Goal: Task Accomplishment & Management: Manage account settings

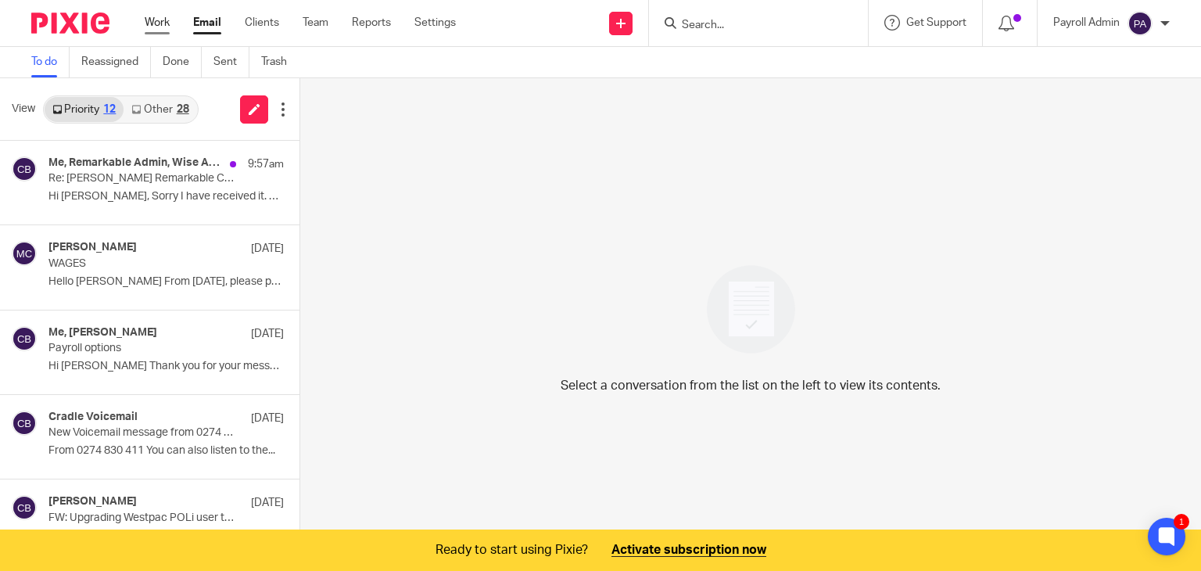
click at [169, 23] on link "Work" at bounding box center [157, 23] width 25 height 16
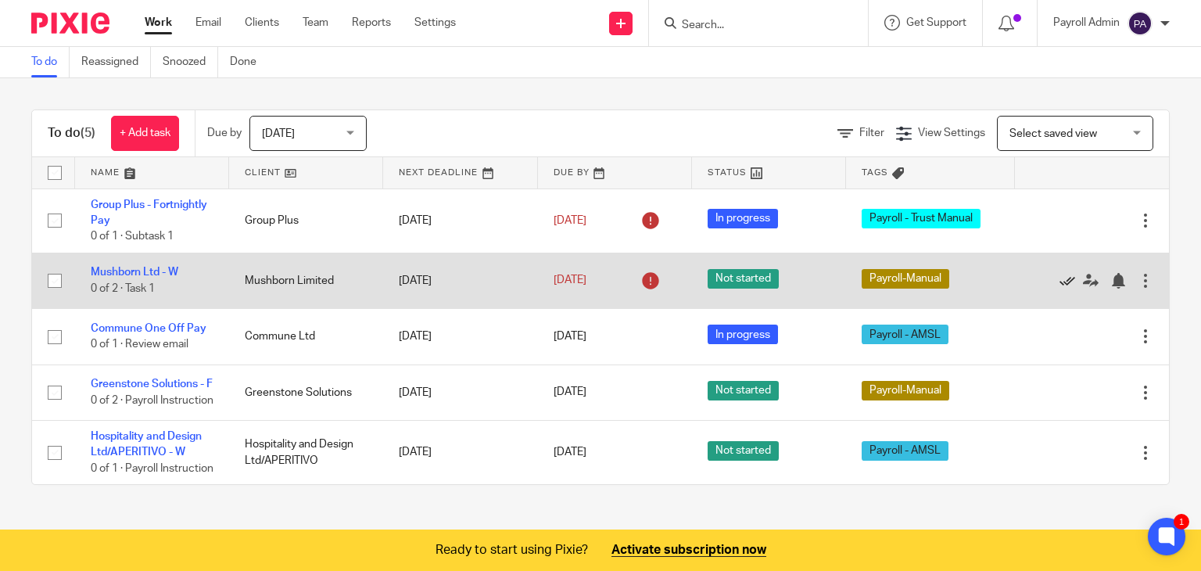
click at [1059, 274] on icon at bounding box center [1067, 281] width 16 height 16
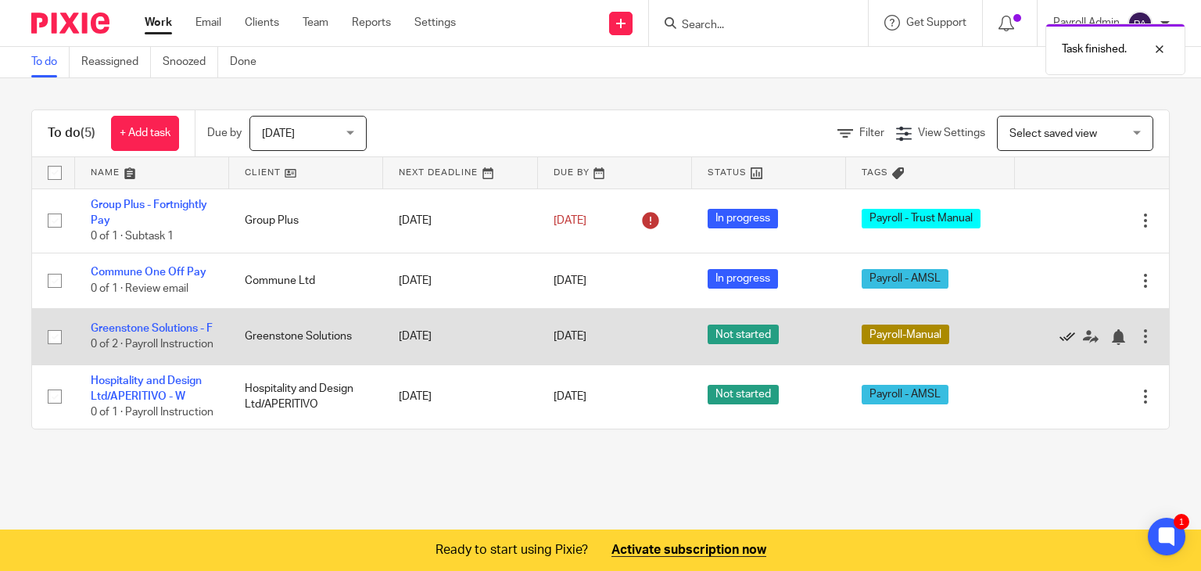
click at [1059, 344] on icon at bounding box center [1067, 337] width 16 height 16
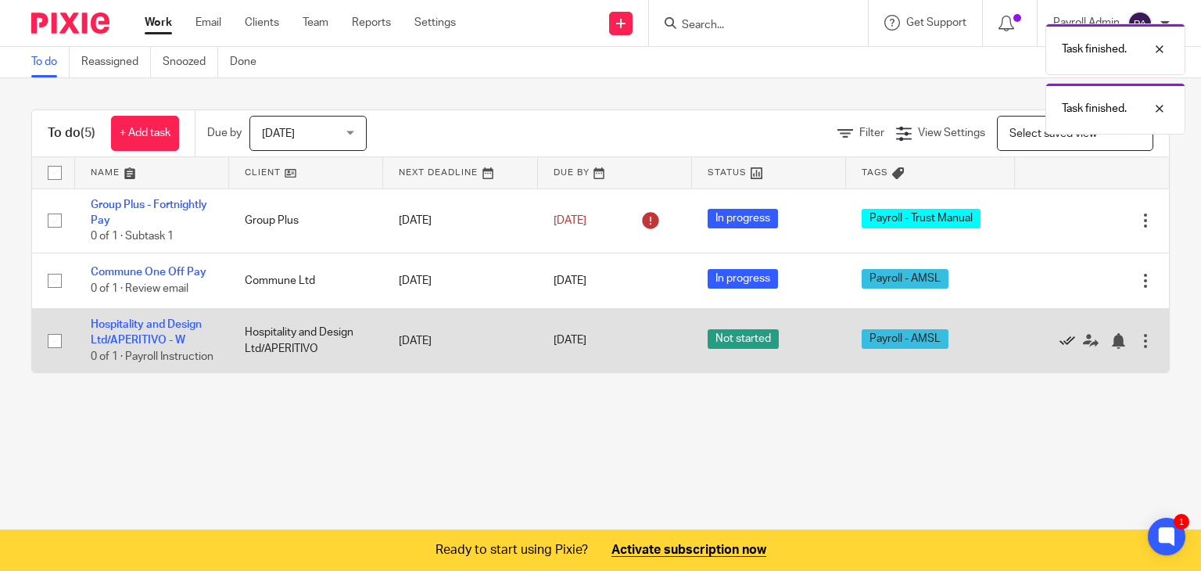
click at [1059, 344] on icon at bounding box center [1067, 341] width 16 height 16
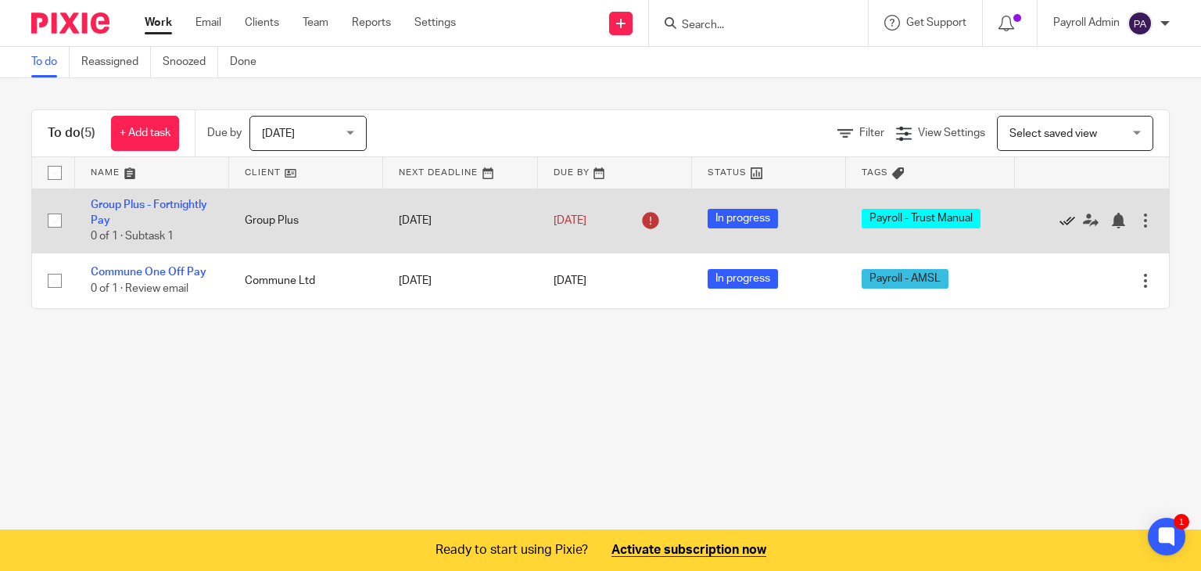
click at [1059, 215] on icon at bounding box center [1067, 221] width 16 height 16
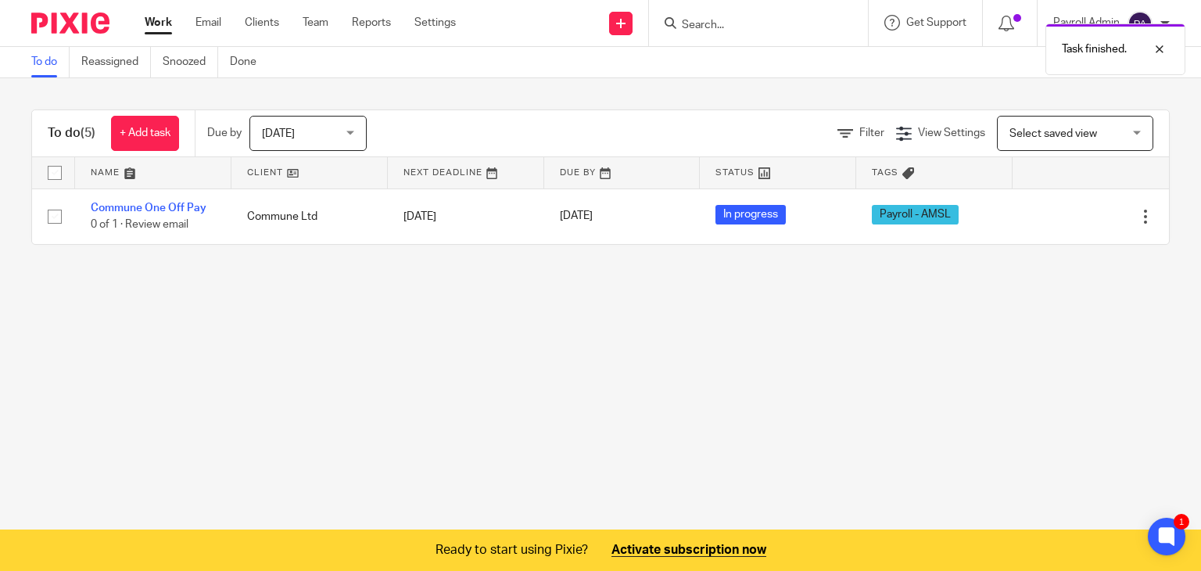
click at [1059, 215] on icon at bounding box center [1067, 217] width 16 height 16
